Goal: Transaction & Acquisition: Purchase product/service

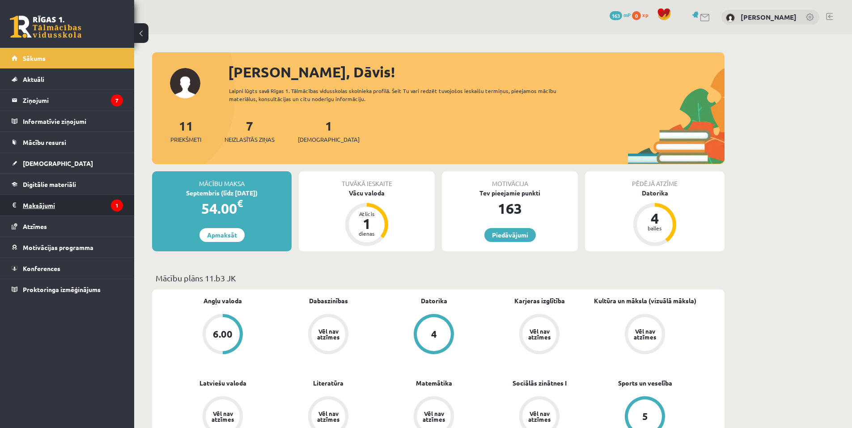
click at [39, 204] on legend "Maksājumi 1" at bounding box center [73, 205] width 100 height 21
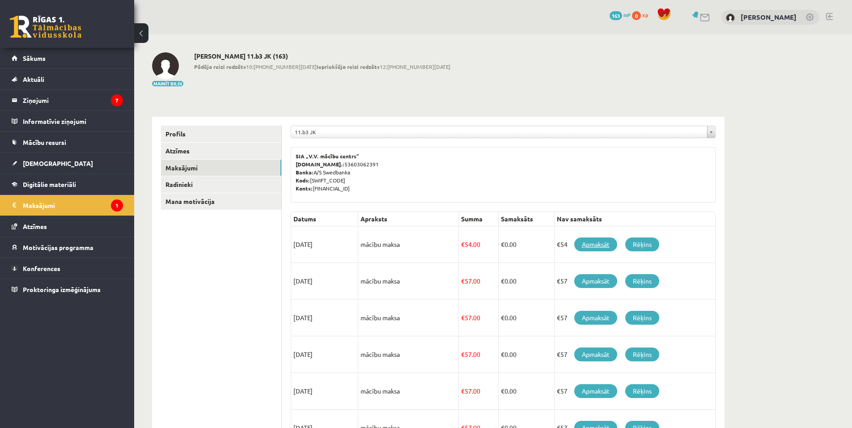
click at [583, 247] on link "Apmaksāt" at bounding box center [596, 245] width 43 height 14
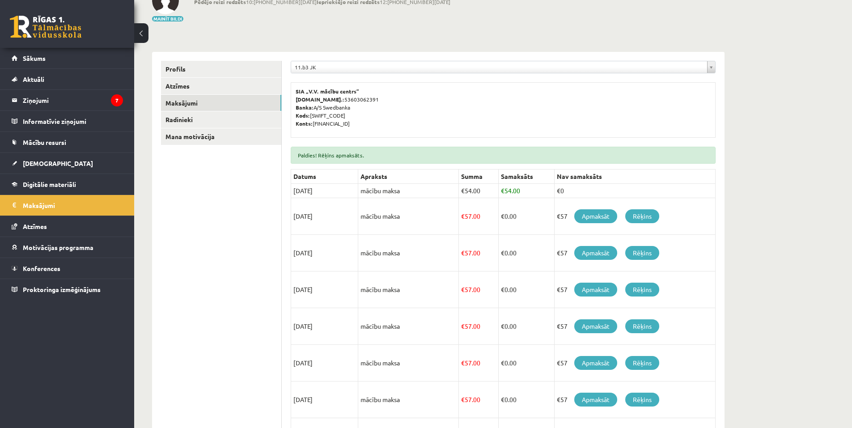
scroll to position [89, 0]
